Goal: Information Seeking & Learning: Learn about a topic

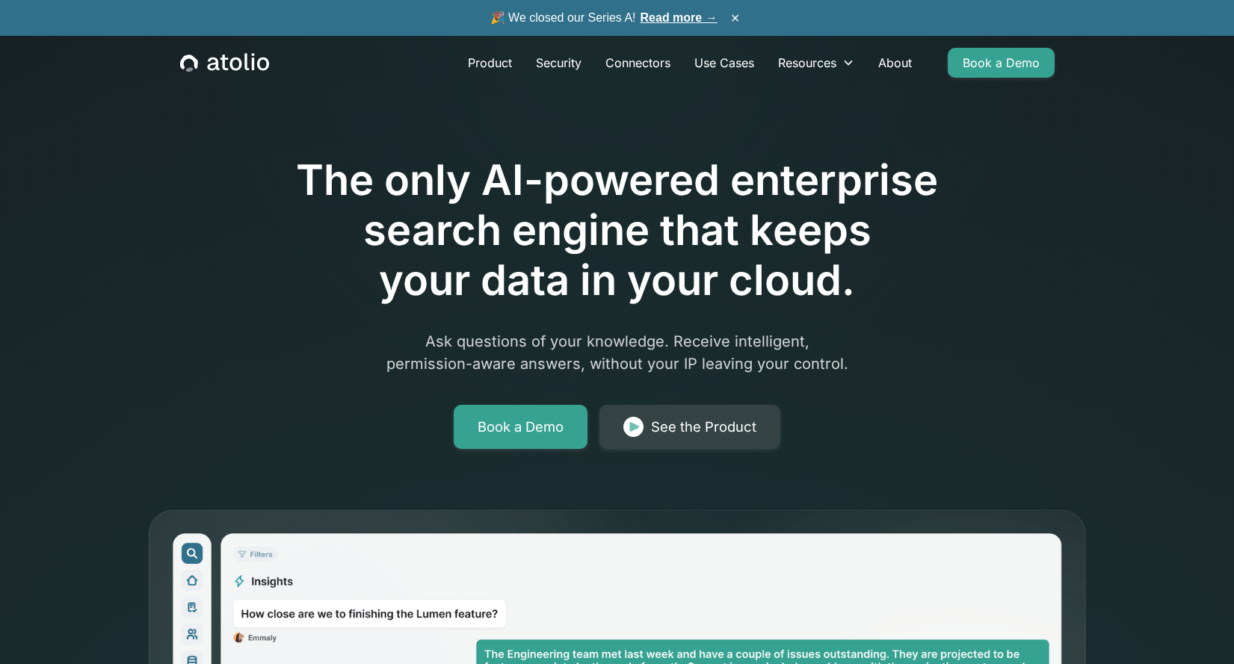
click at [683, 19] on link "Read more →" at bounding box center [678, 17] width 77 height 13
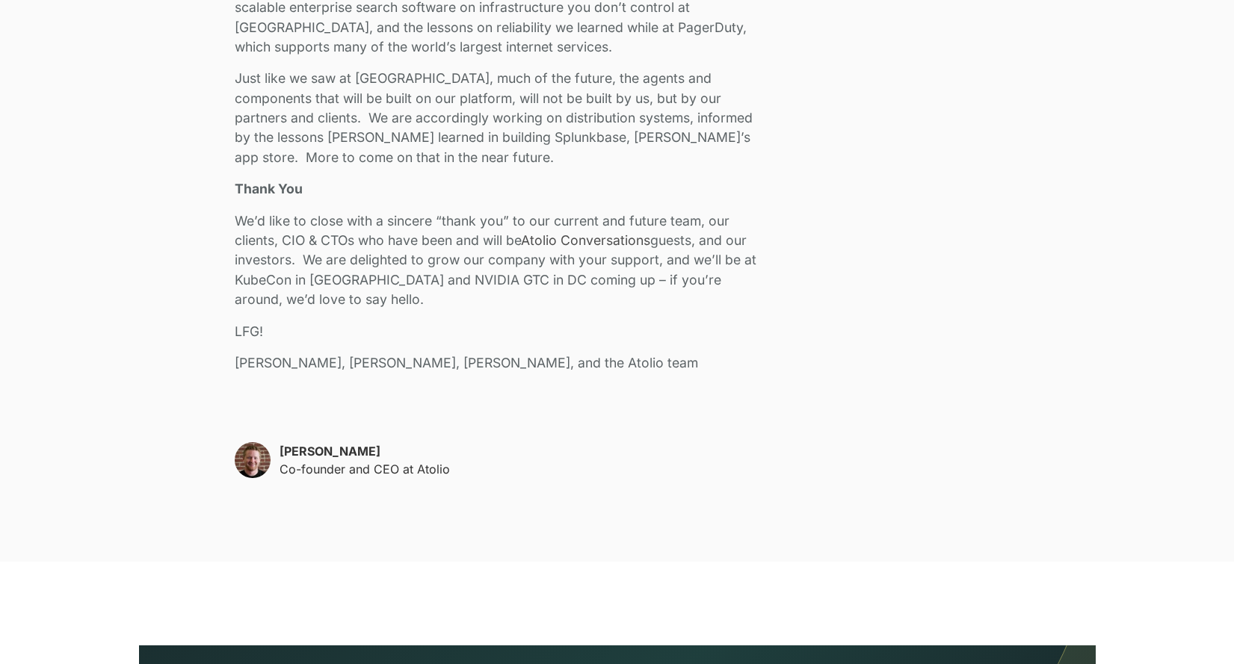
scroll to position [3039, 0]
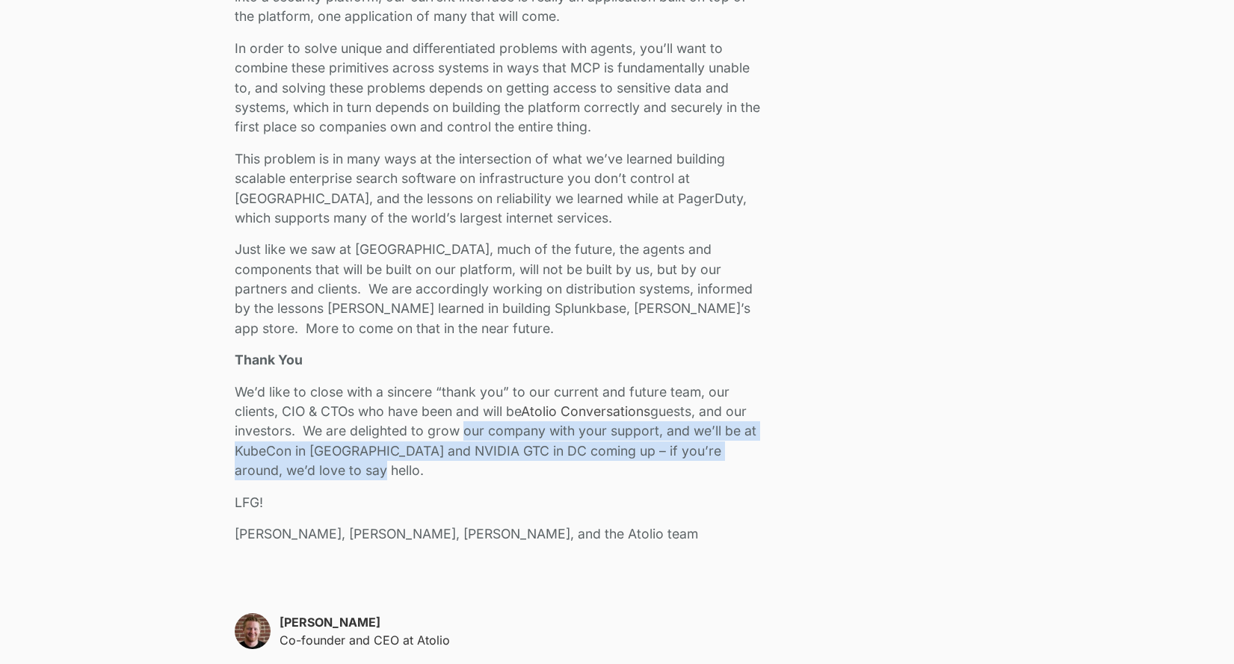
drag, startPoint x: 741, startPoint y: 467, endPoint x: 458, endPoint y: 432, distance: 285.4
click at [458, 432] on p "We’d like to close with a sincere “thank you” to our current and future team, o…" at bounding box center [502, 432] width 534 height 99
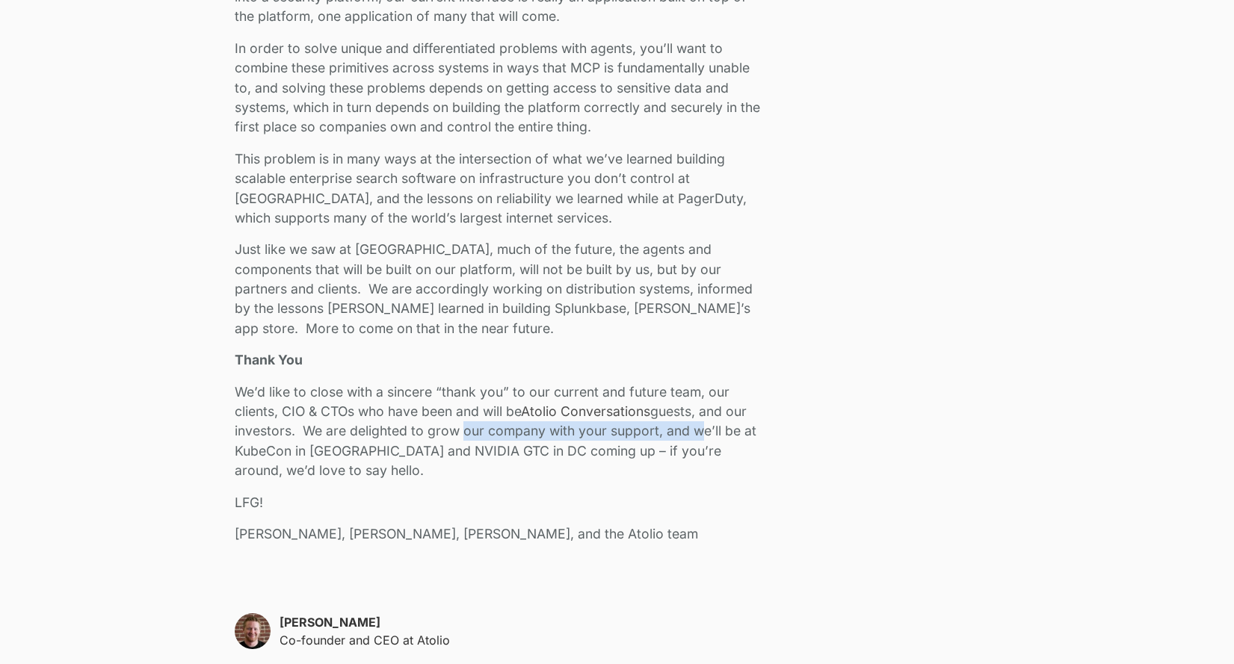
drag, startPoint x: 458, startPoint y: 432, endPoint x: 702, endPoint y: 432, distance: 243.6
click at [702, 432] on p "We’d like to close with a sincere “thank you” to our current and future team, o…" at bounding box center [502, 432] width 534 height 99
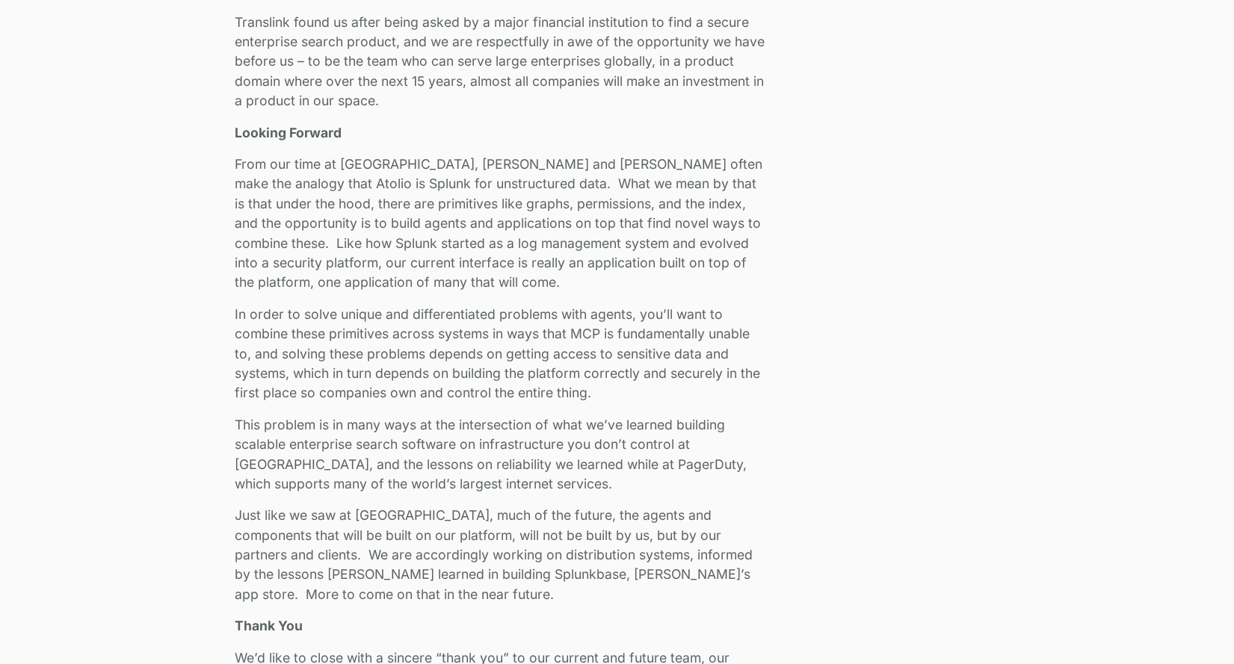
scroll to position [2844, 0]
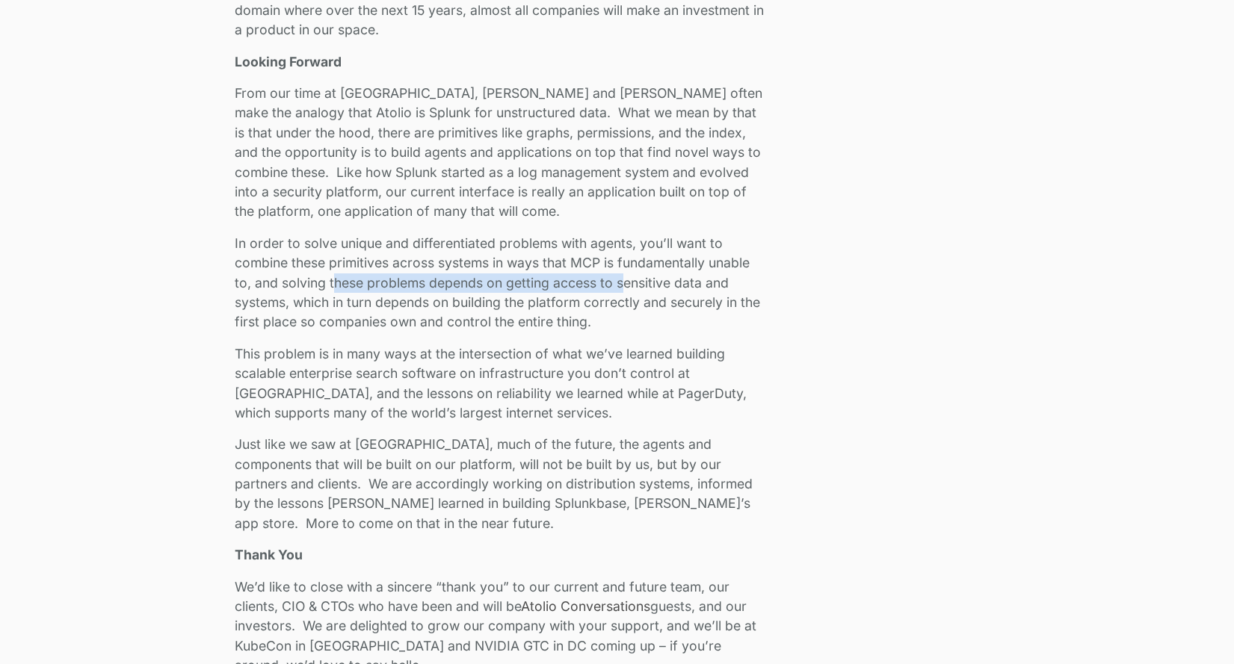
drag, startPoint x: 566, startPoint y: 279, endPoint x: 626, endPoint y: 279, distance: 59.8
click at [626, 279] on p "In order to solve unique and differentiated problems with agents, you’ll want t…" at bounding box center [502, 283] width 534 height 99
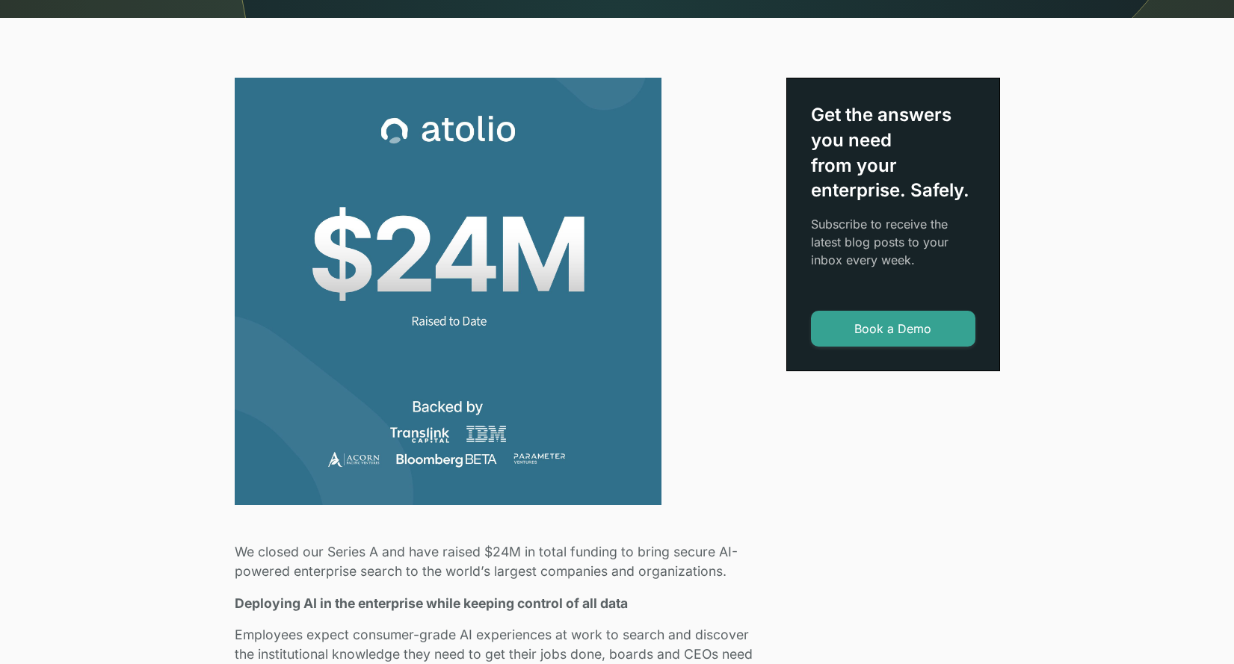
scroll to position [0, 0]
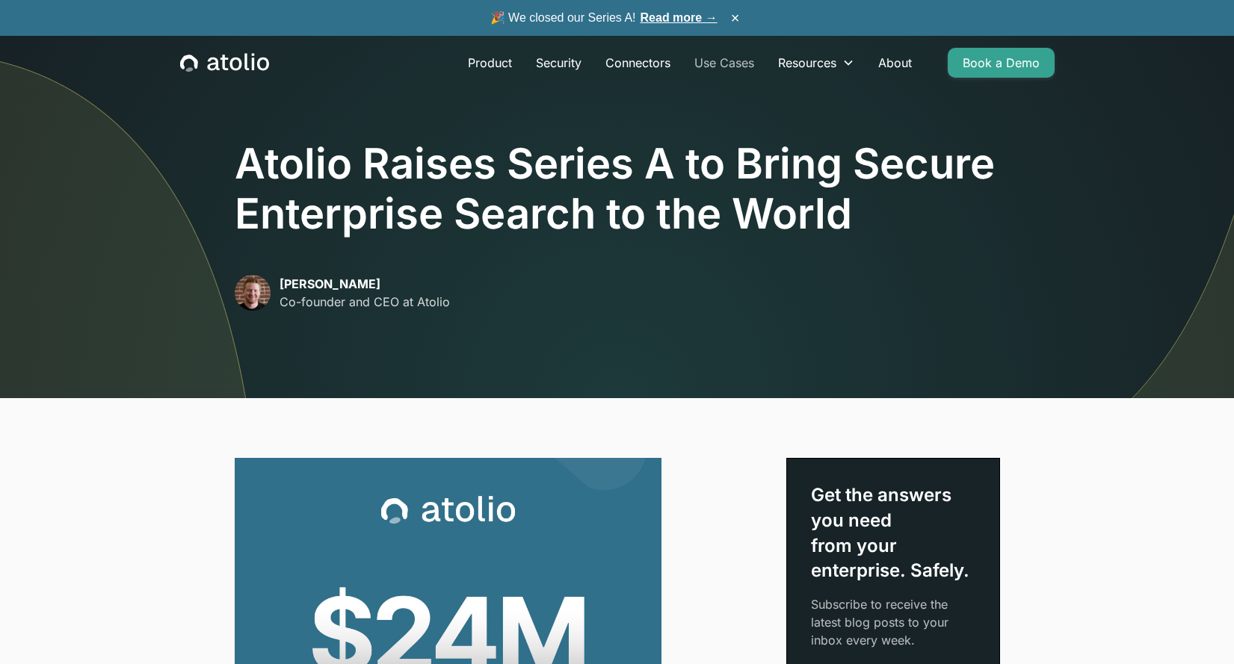
click at [738, 62] on link "Use Cases" at bounding box center [724, 63] width 84 height 30
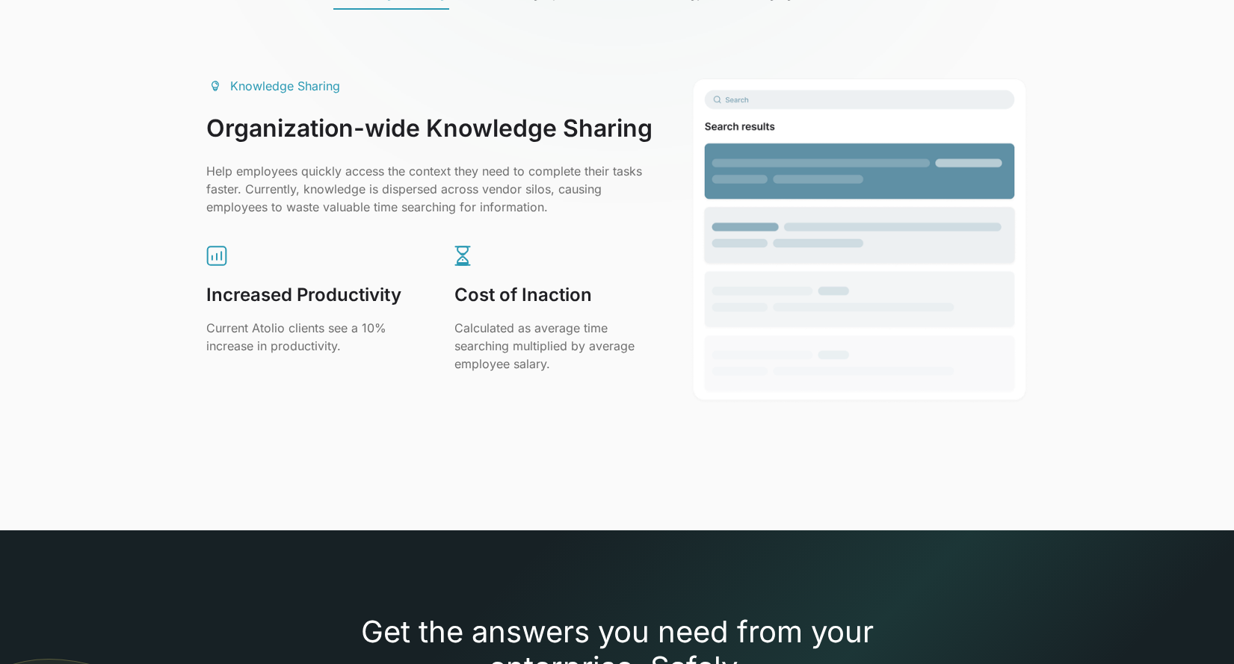
scroll to position [1557, 0]
